Goal: Communication & Community: Answer question/provide support

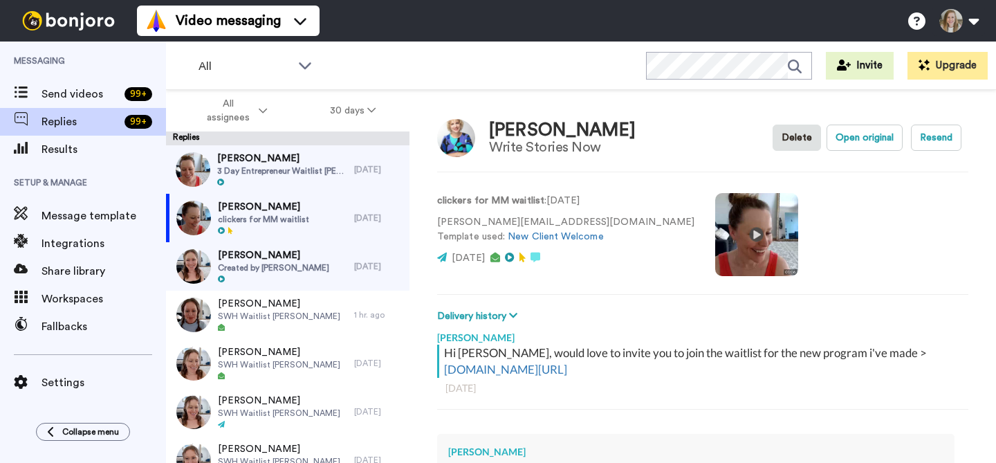
scroll to position [219, 0]
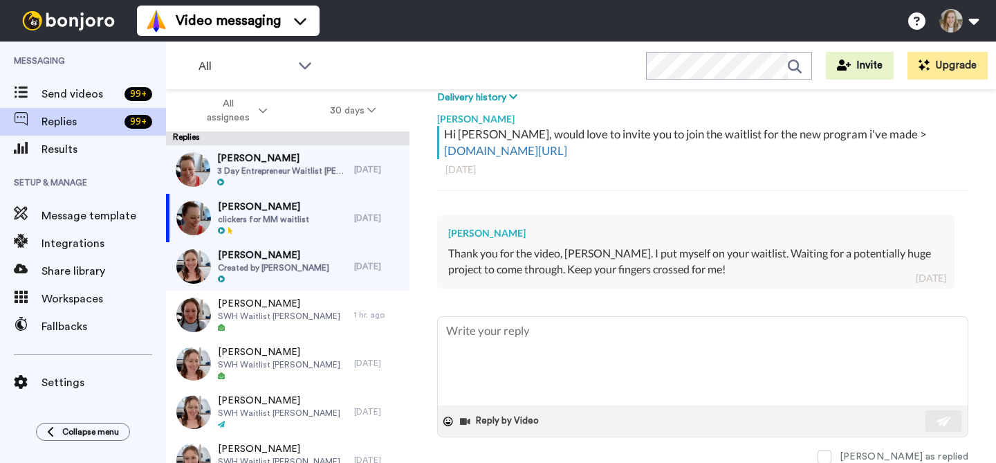
type textarea "x"
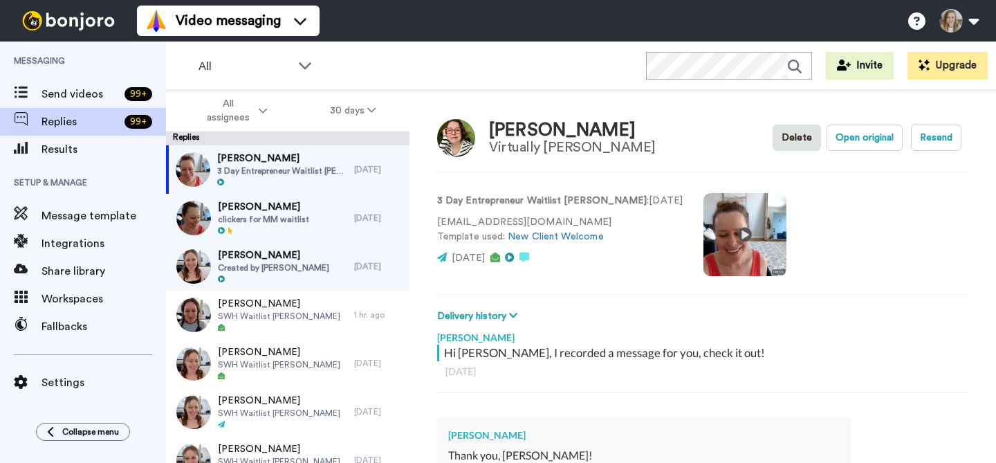
type textarea "x"
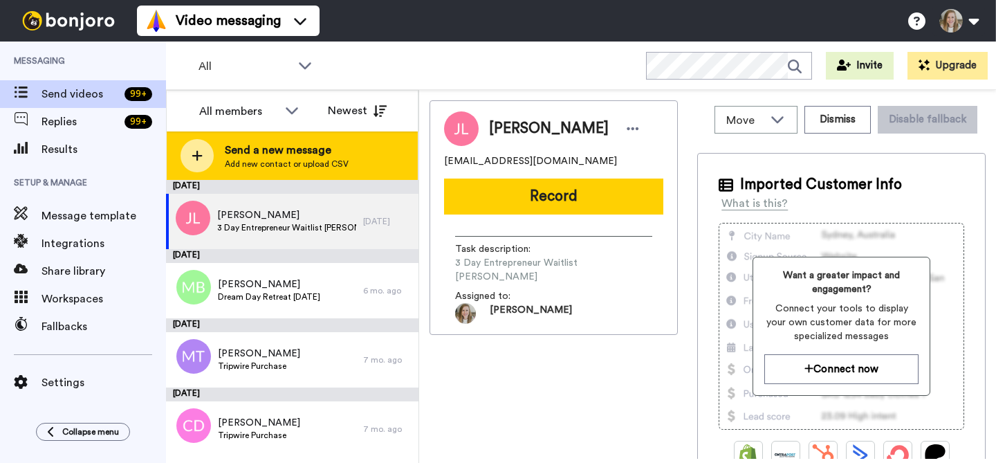
click at [317, 156] on span "Send a new message" at bounding box center [287, 150] width 124 height 17
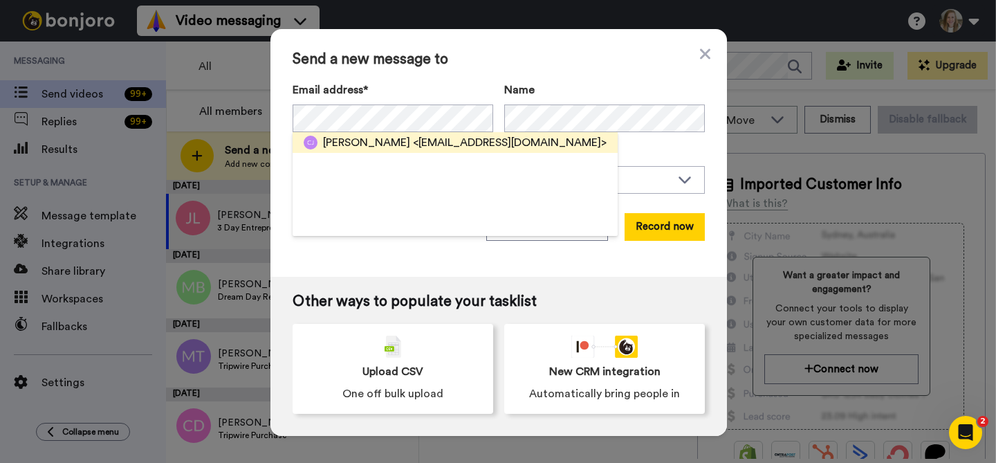
click at [413, 140] on span "<crystlclrsolutions@gmail.com>" at bounding box center [510, 142] width 194 height 17
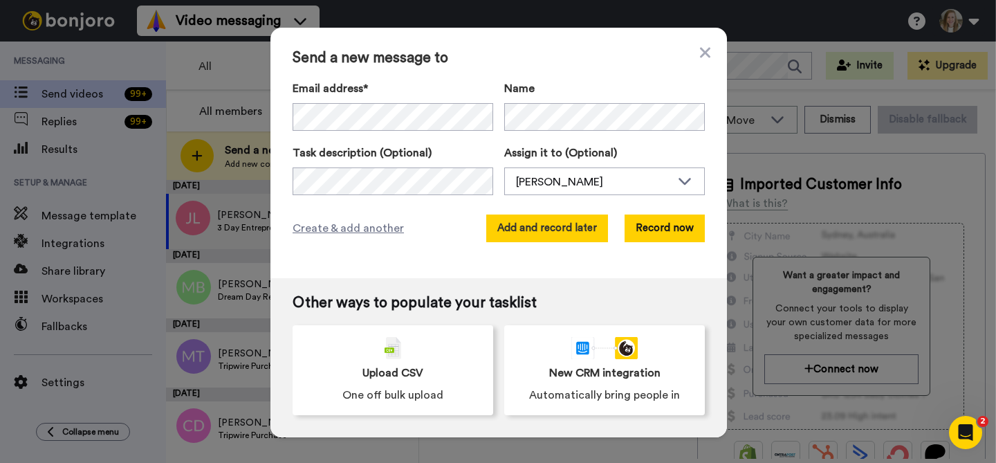
click at [566, 231] on button "Add and record later" at bounding box center [547, 228] width 122 height 28
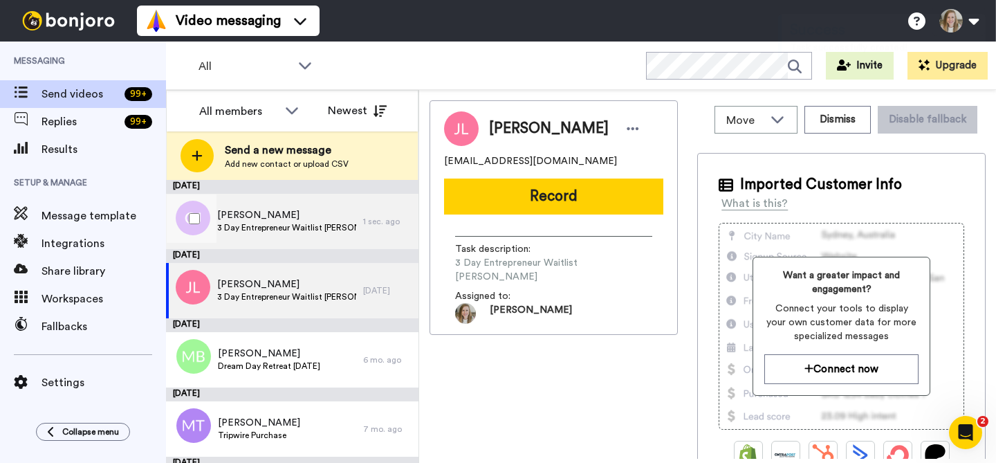
click at [295, 218] on span "Crystal Johnson" at bounding box center [286, 215] width 139 height 14
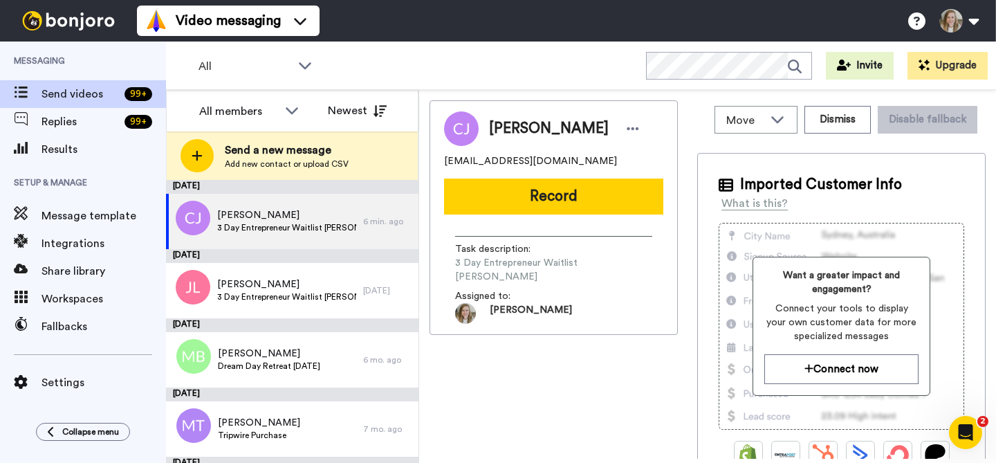
click at [307, 155] on span "Send a new message" at bounding box center [287, 150] width 124 height 17
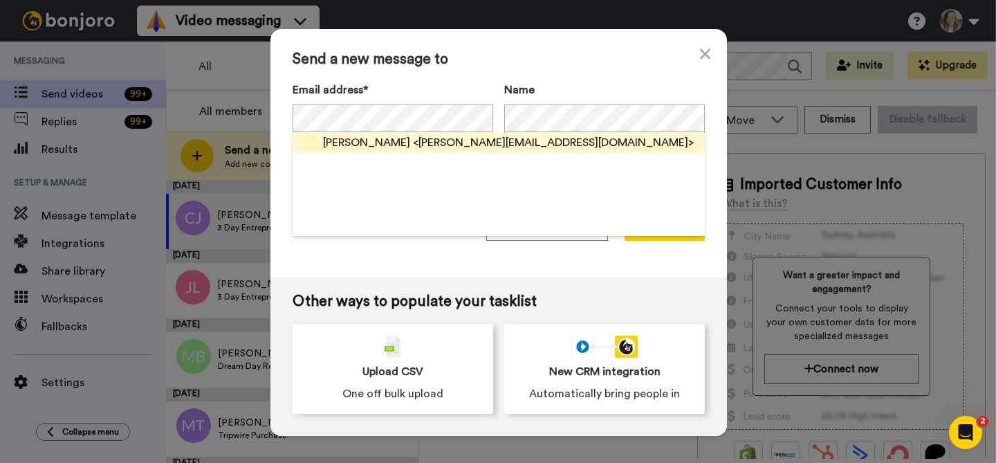
click at [369, 145] on span "Jessie Halvorsen" at bounding box center [366, 142] width 87 height 17
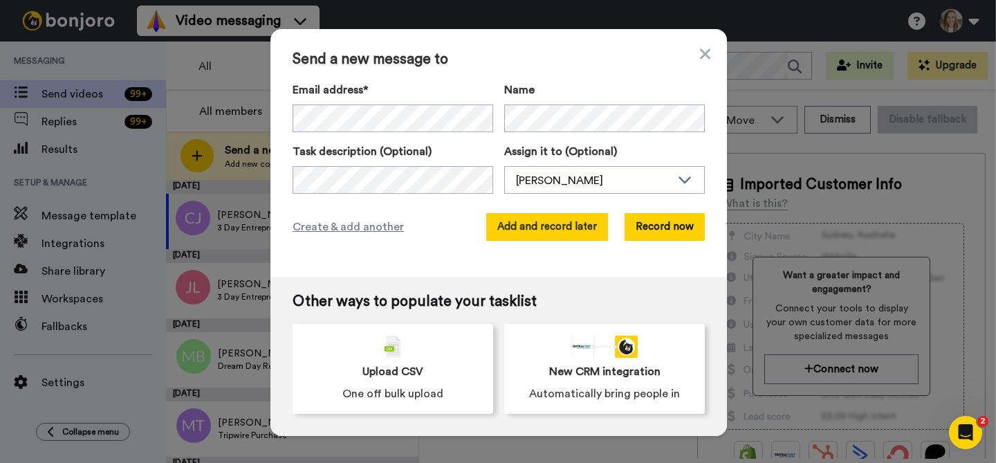
click at [568, 221] on button "Add and record later" at bounding box center [547, 227] width 122 height 28
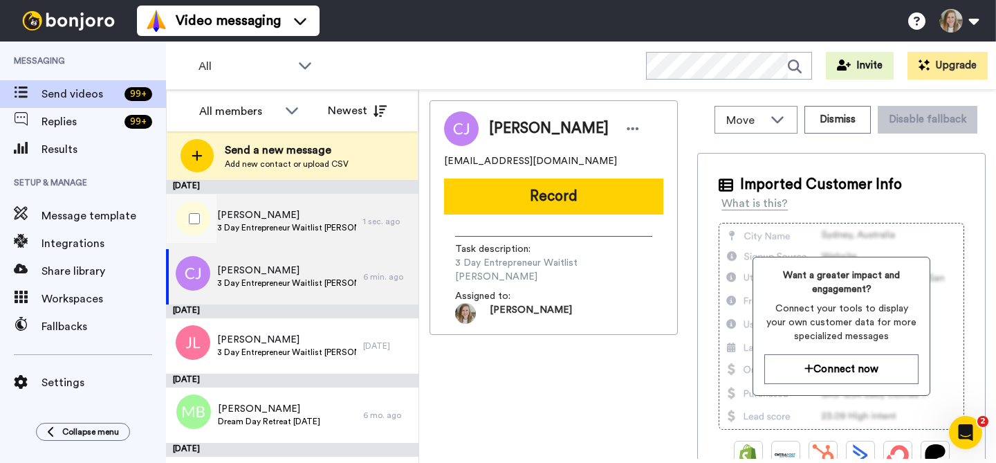
click at [296, 221] on span "Jessie Halvorsen" at bounding box center [286, 215] width 139 height 14
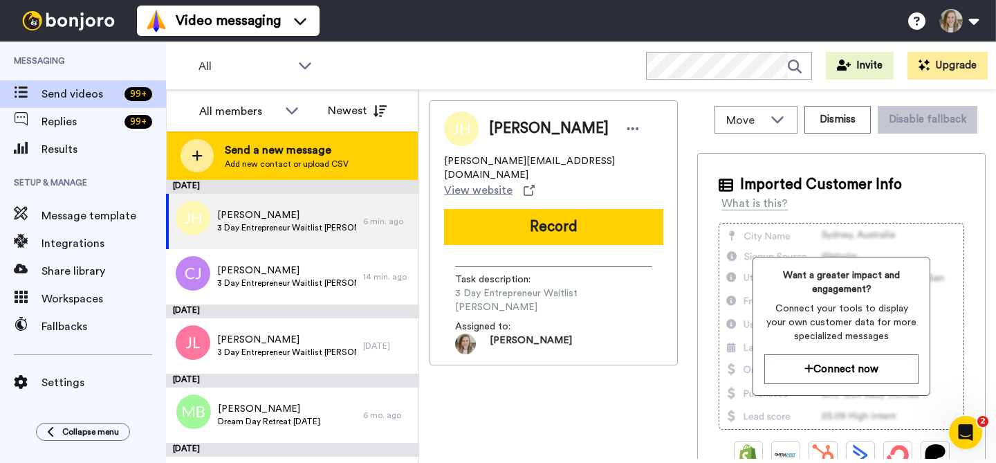
click at [313, 165] on span "Add new contact or upload CSV" at bounding box center [287, 163] width 124 height 11
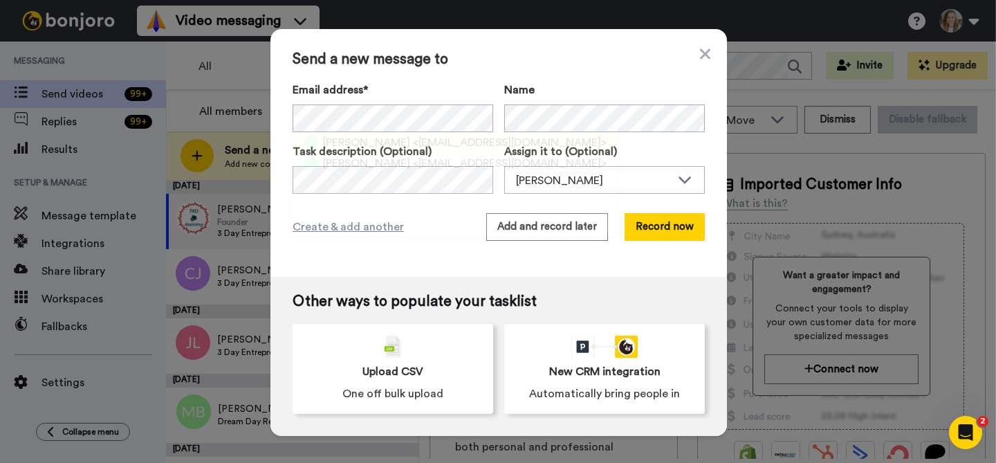
click at [440, 138] on span "<jaymay.franklin@gmail.com>" at bounding box center [510, 142] width 194 height 17
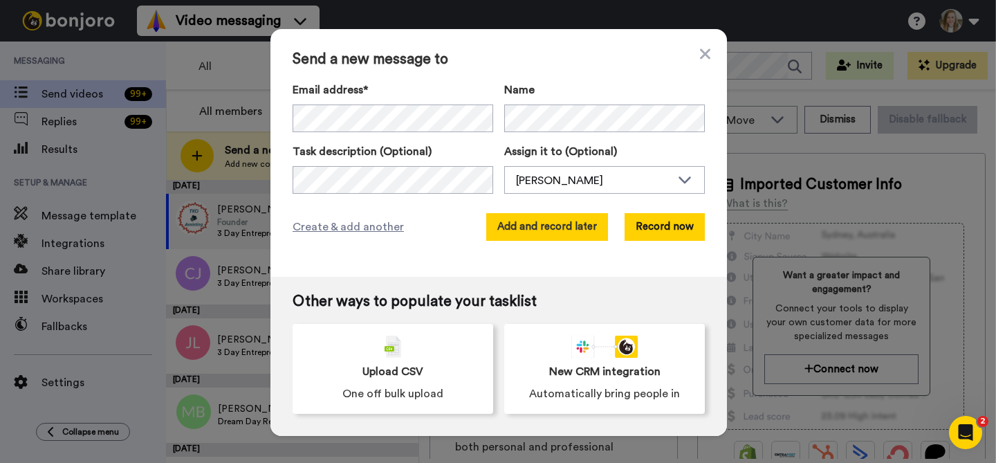
click at [535, 228] on button "Add and record later" at bounding box center [547, 227] width 122 height 28
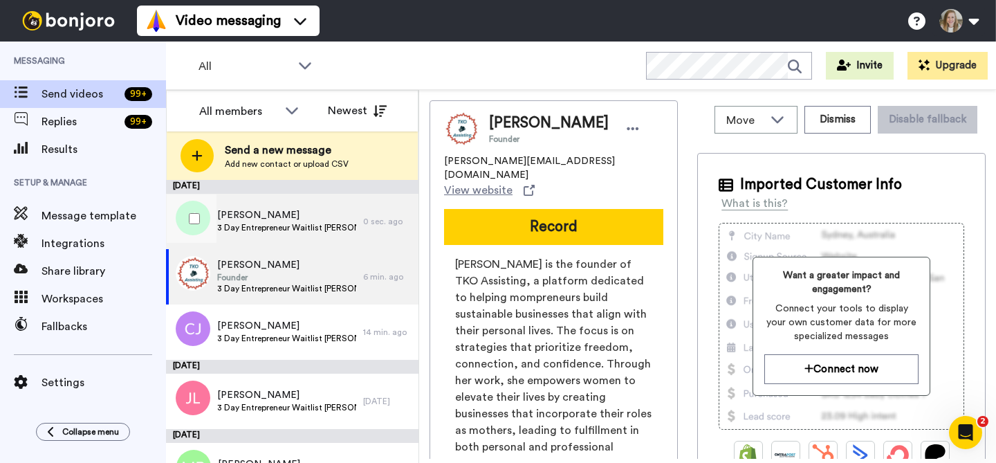
click at [288, 215] on span "Jami Franklin" at bounding box center [286, 215] width 139 height 14
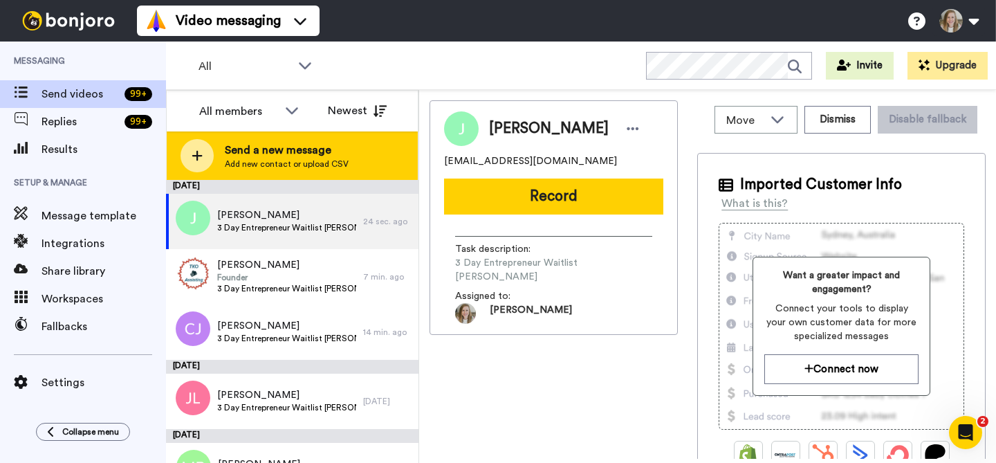
click at [269, 157] on span "Send a new message" at bounding box center [287, 150] width 124 height 17
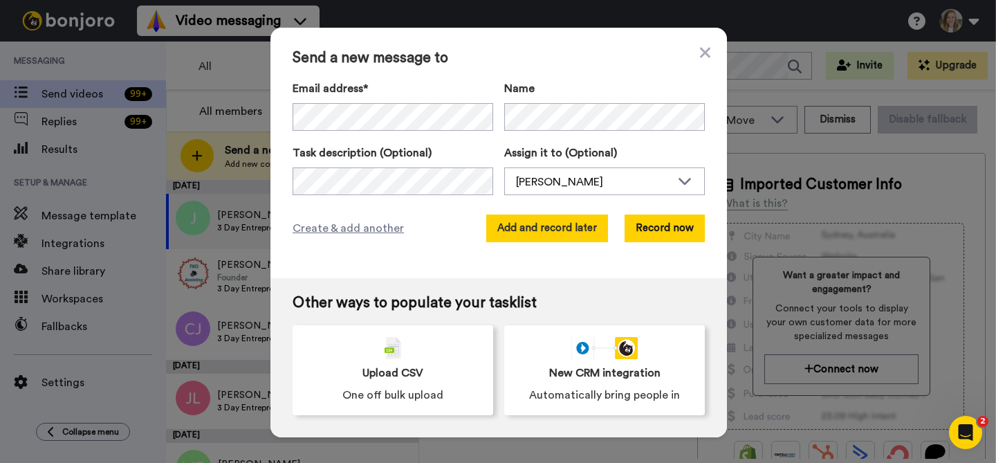
click at [561, 227] on button "Add and record later" at bounding box center [547, 228] width 122 height 28
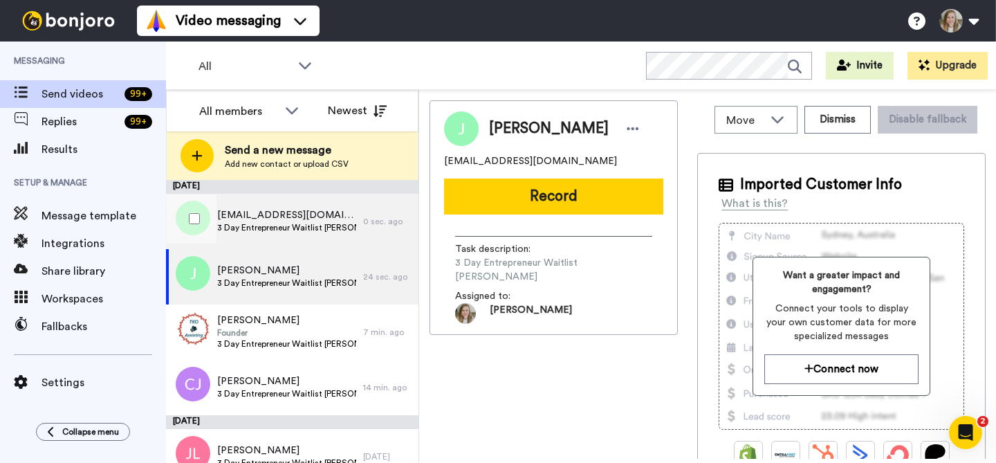
click at [304, 211] on span "Passjust4u@gmail.com" at bounding box center [286, 215] width 139 height 14
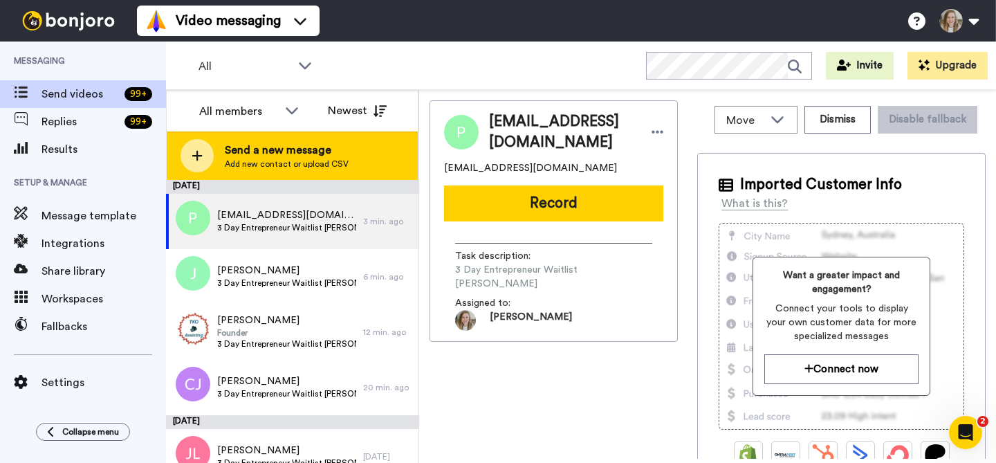
click at [288, 164] on span "Add new contact or upload CSV" at bounding box center [287, 163] width 124 height 11
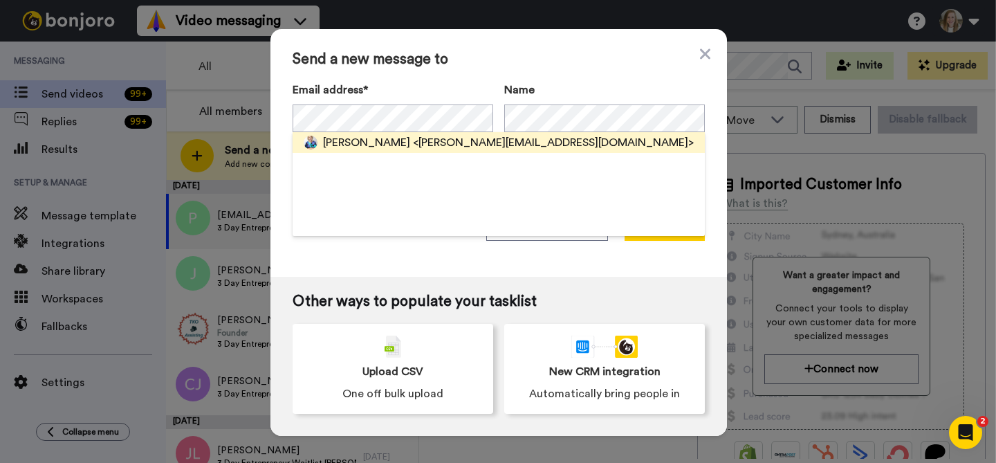
click at [413, 134] on span "<paula@writestoriesnow.com>" at bounding box center [553, 142] width 281 height 17
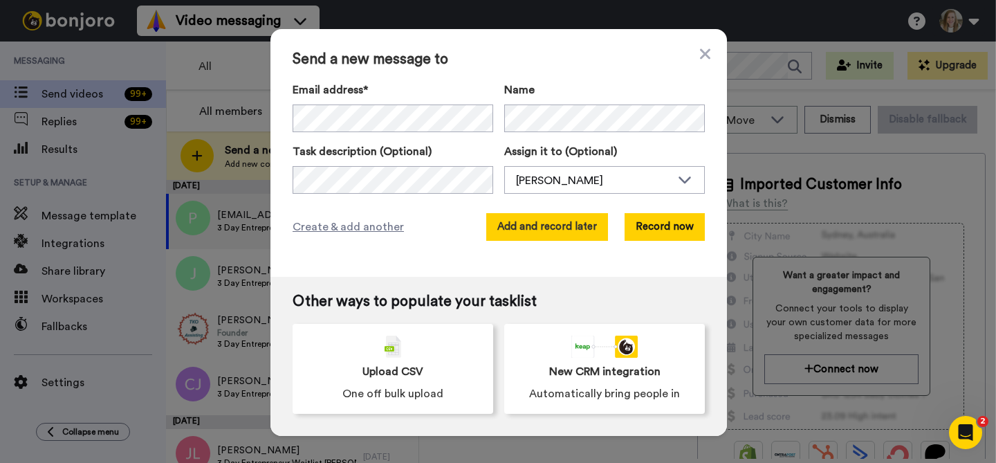
click at [549, 231] on button "Add and record later" at bounding box center [547, 227] width 122 height 28
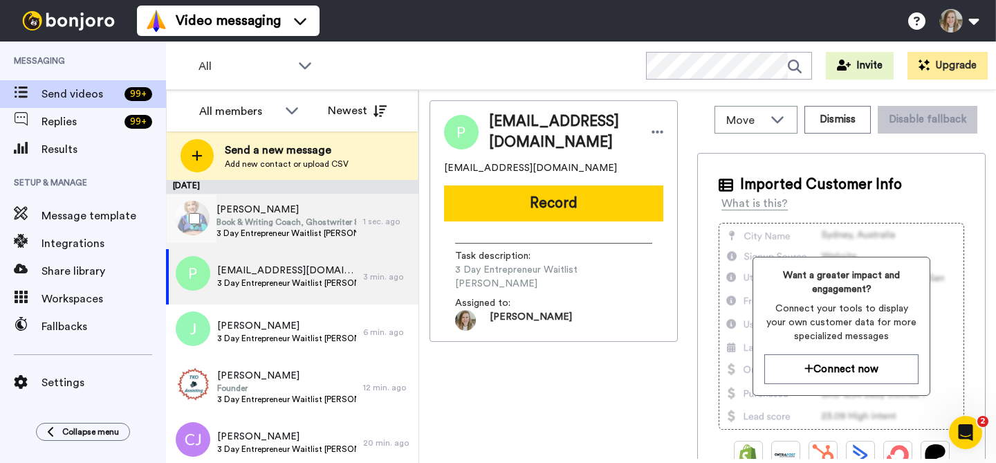
click at [259, 218] on span "Book & Writing Coach, Ghostwriter & Writing Consultant" at bounding box center [286, 221] width 140 height 11
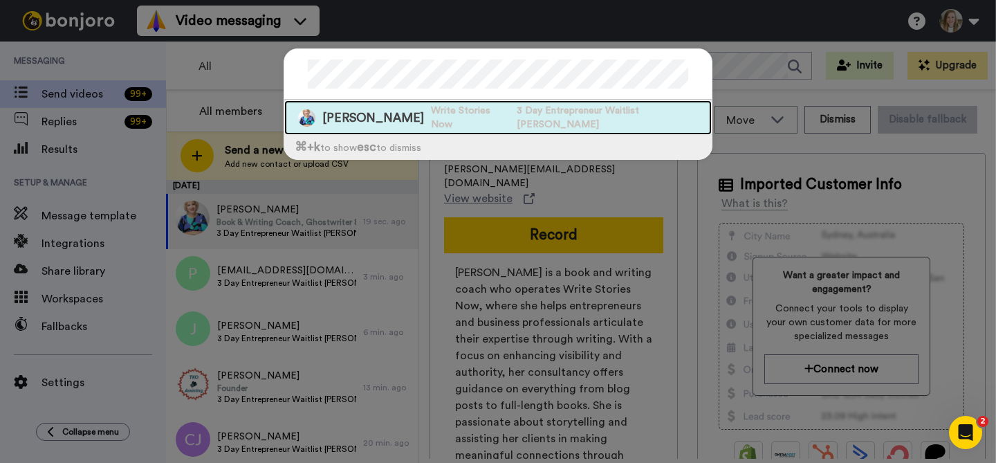
click at [535, 115] on span "3 Day Entrepreneur Waitlist [PERSON_NAME]" at bounding box center [614, 118] width 195 height 28
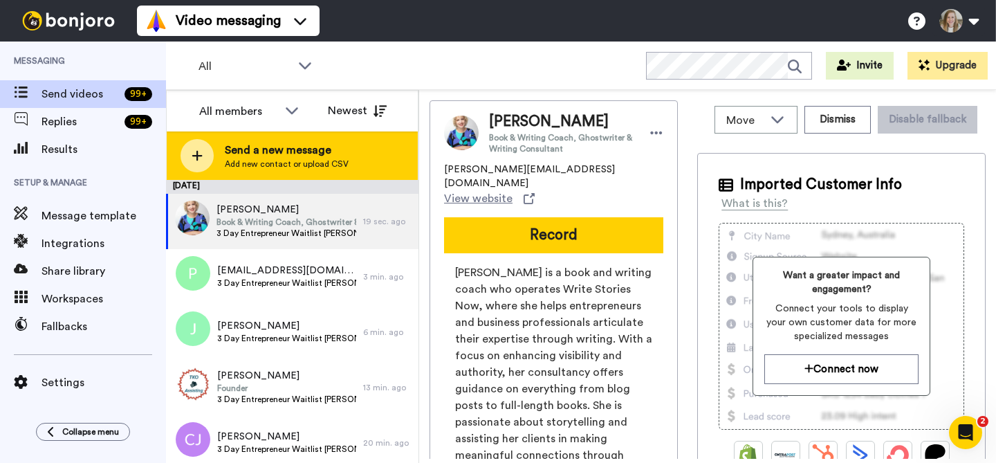
click at [301, 163] on span "Add new contact or upload CSV" at bounding box center [287, 163] width 124 height 11
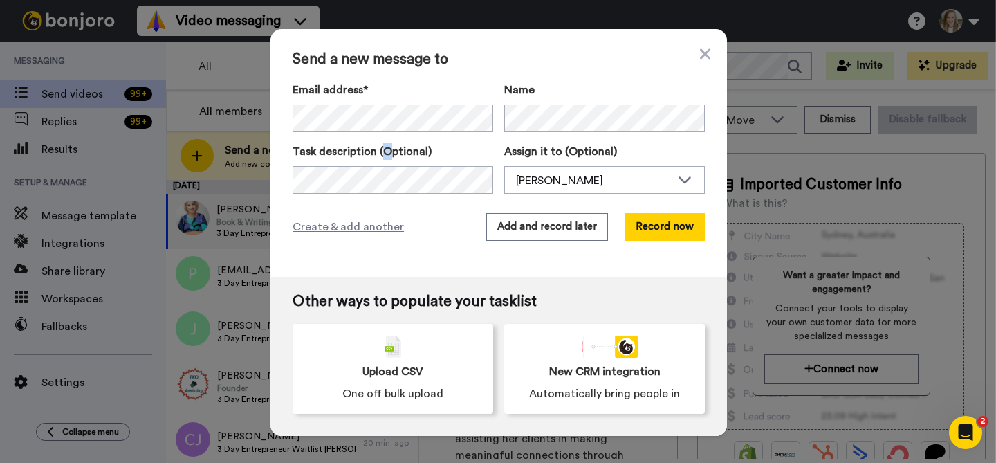
click at [378, 145] on label "Task description (Optional)" at bounding box center [392, 151] width 201 height 17
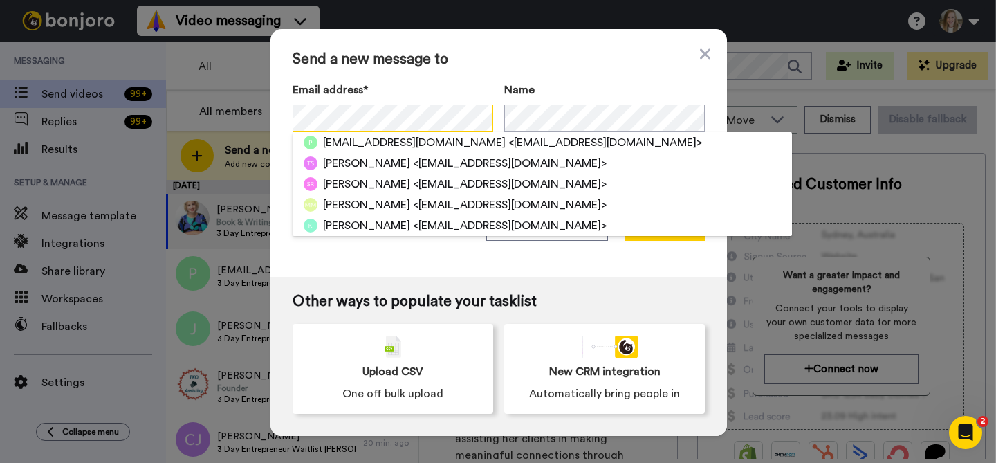
scroll to position [0, 7]
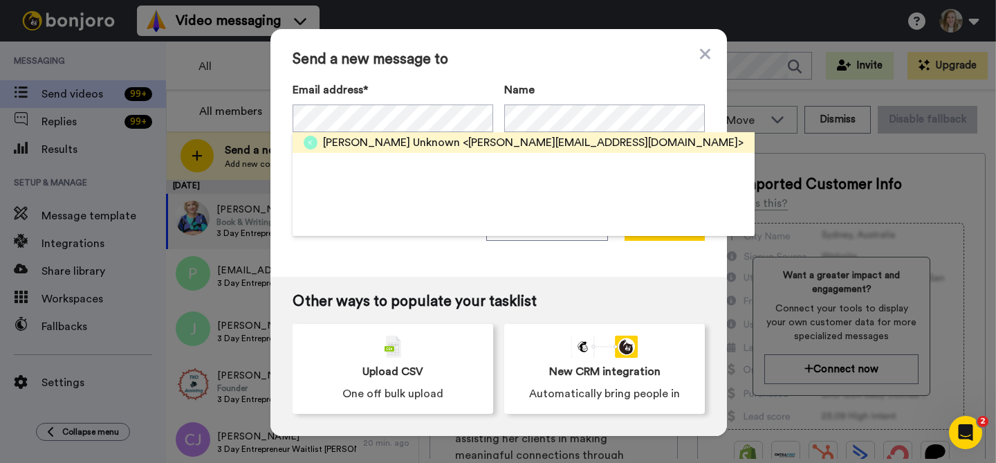
click at [463, 144] on span "<kim@creativereadingadventures.com>" at bounding box center [603, 142] width 281 height 17
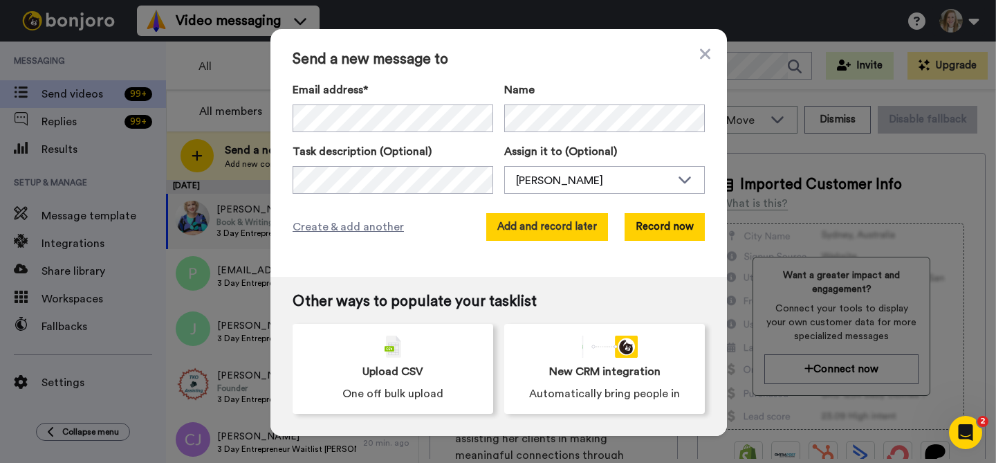
click at [548, 224] on button "Add and record later" at bounding box center [547, 227] width 122 height 28
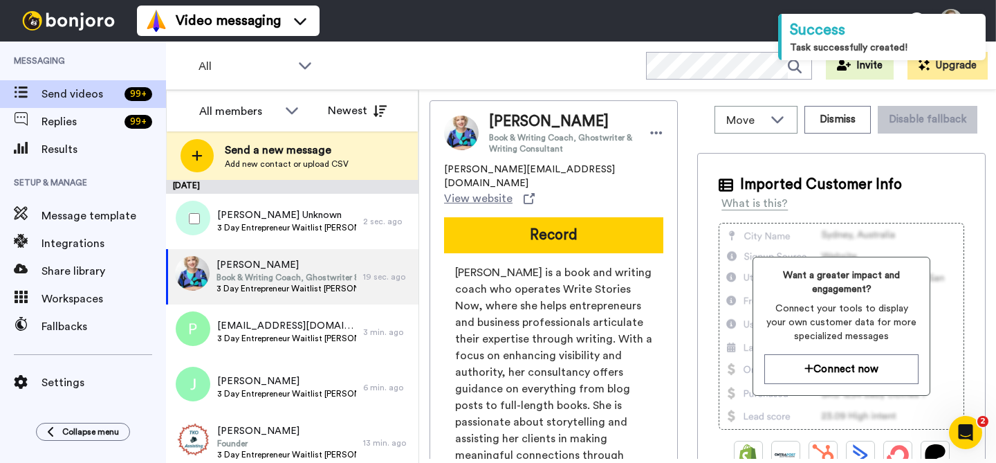
drag, startPoint x: 315, startPoint y: 213, endPoint x: 331, endPoint y: 193, distance: 26.0
click at [316, 212] on span "Kim Unknown" at bounding box center [286, 215] width 139 height 14
